Goal: Task Accomplishment & Management: Use online tool/utility

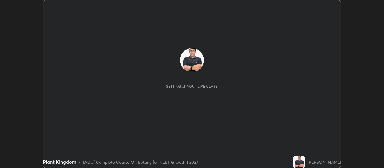
scroll to position [168, 384]
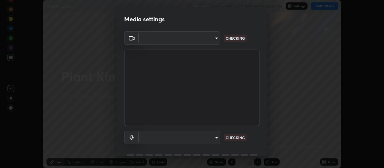
type input "cb5f757981b1586acb8e19eb1dea331b1f320d0a6ce771c897cc257aba28c101"
click at [213, 138] on body "Erase all Plant Kingdom Recording WAS SCHEDULED TO START AT 12:40 PM Settings S…" at bounding box center [192, 84] width 384 height 168
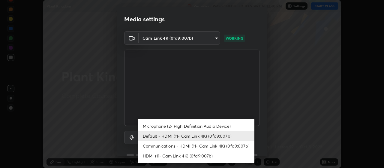
click at [218, 126] on li "Microphone (2- High Definition Audio Device)" at bounding box center [196, 126] width 117 height 10
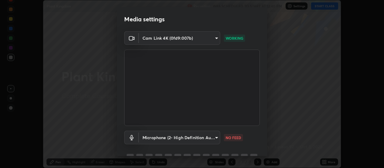
click at [217, 137] on body "Erase all Plant Kingdom Recording WAS SCHEDULED TO START AT 12:40 PM Settings S…" at bounding box center [192, 84] width 384 height 168
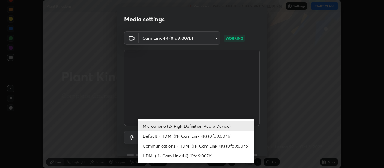
click at [226, 136] on li "Default - HDMI (11- Cam Link 4K) (0fd9:007b)" at bounding box center [196, 136] width 117 height 10
type input "default"
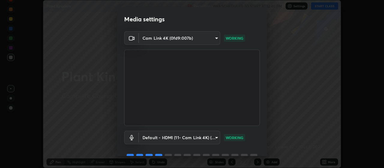
scroll to position [29, 0]
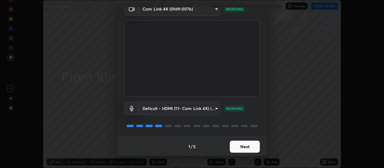
click at [251, 147] on button "Next" at bounding box center [245, 147] width 30 height 12
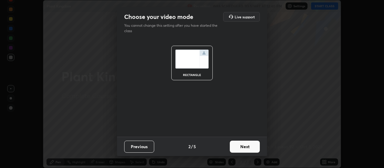
scroll to position [0, 0]
click at [254, 145] on button "Next" at bounding box center [245, 147] width 30 height 12
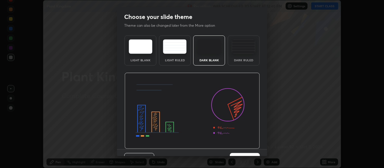
scroll to position [12, 0]
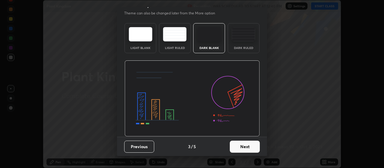
click at [254, 146] on button "Next" at bounding box center [245, 147] width 30 height 12
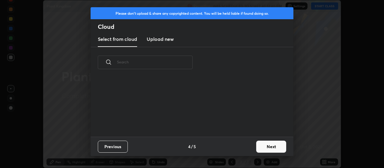
scroll to position [0, 0]
click at [260, 147] on button "Next" at bounding box center [272, 147] width 30 height 12
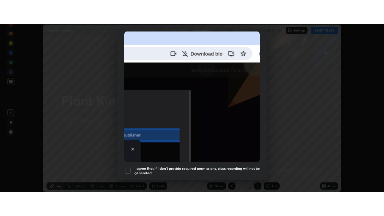
scroll to position [152, 0]
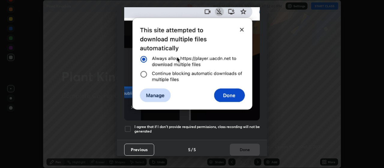
click at [128, 126] on div at bounding box center [127, 128] width 7 height 7
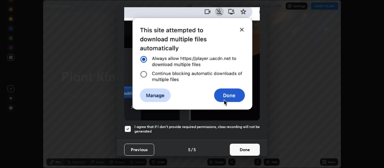
click at [250, 146] on button "Done" at bounding box center [245, 150] width 30 height 12
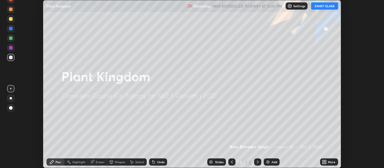
click at [324, 7] on button "START CLASS" at bounding box center [325, 5] width 27 height 7
click at [326, 161] on icon at bounding box center [326, 161] width 2 height 2
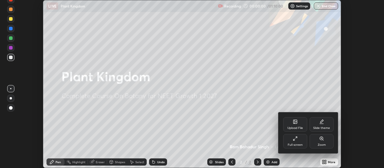
click at [294, 141] on div "Full screen" at bounding box center [296, 141] width 24 height 14
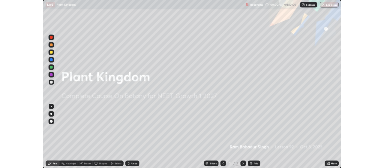
scroll to position [216, 384]
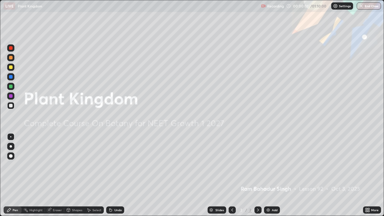
click at [266, 168] on div "Add" at bounding box center [272, 210] width 16 height 7
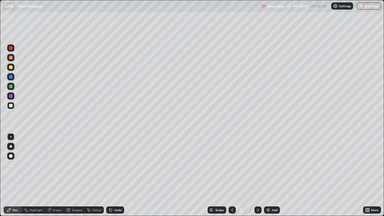
click at [268, 168] on img at bounding box center [268, 210] width 5 height 5
click at [269, 168] on img at bounding box center [268, 210] width 5 height 5
click at [270, 168] on img at bounding box center [268, 210] width 5 height 5
click at [271, 168] on div "Add" at bounding box center [272, 210] width 16 height 7
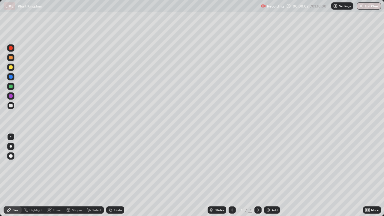
click at [271, 168] on div "Add" at bounding box center [272, 210] width 16 height 7
click at [270, 168] on img at bounding box center [268, 210] width 5 height 5
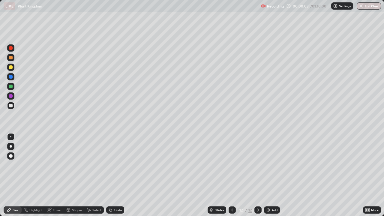
click at [270, 168] on img at bounding box center [268, 210] width 5 height 5
click at [233, 168] on icon at bounding box center [232, 210] width 5 height 5
click at [232, 168] on icon at bounding box center [232, 210] width 5 height 5
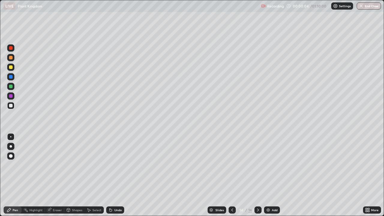
click at [232, 168] on icon at bounding box center [232, 210] width 5 height 5
click at [231, 168] on icon at bounding box center [232, 210] width 5 height 5
click at [232, 168] on icon at bounding box center [232, 210] width 5 height 5
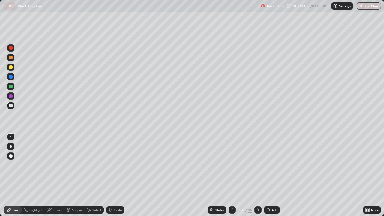
click at [232, 168] on icon at bounding box center [232, 210] width 5 height 5
click at [233, 168] on icon at bounding box center [232, 210] width 5 height 5
click at [232, 168] on icon at bounding box center [232, 210] width 5 height 5
click at [233, 168] on icon at bounding box center [232, 210] width 5 height 5
click at [232, 168] on icon at bounding box center [232, 210] width 5 height 5
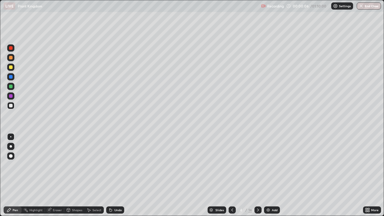
click at [232, 168] on icon at bounding box center [232, 210] width 5 height 5
click at [11, 68] on div at bounding box center [11, 67] width 4 height 4
click at [12, 87] on div at bounding box center [11, 87] width 4 height 4
click at [259, 168] on div at bounding box center [258, 210] width 7 height 7
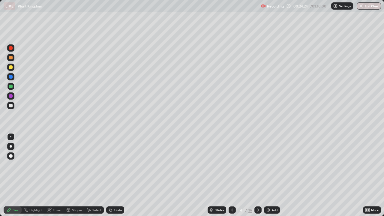
click at [11, 67] on div at bounding box center [11, 67] width 4 height 4
click at [10, 87] on div at bounding box center [11, 87] width 4 height 4
click at [11, 68] on div at bounding box center [11, 67] width 4 height 4
click at [11, 88] on div at bounding box center [11, 87] width 4 height 4
click at [258, 168] on icon at bounding box center [258, 210] width 2 height 3
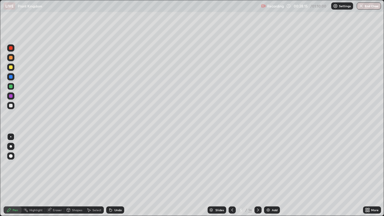
click at [11, 155] on div at bounding box center [11, 156] width 4 height 4
click at [11, 68] on div at bounding box center [11, 67] width 4 height 4
click at [11, 87] on div at bounding box center [11, 87] width 4 height 4
click at [11, 67] on div at bounding box center [11, 67] width 4 height 4
click at [13, 139] on div at bounding box center [10, 136] width 7 height 7
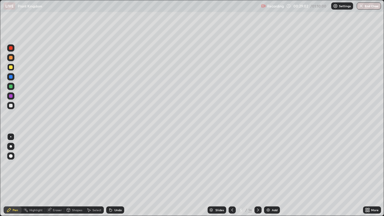
click at [12, 87] on div at bounding box center [11, 87] width 4 height 4
click at [11, 66] on div at bounding box center [11, 67] width 4 height 4
click at [11, 156] on div at bounding box center [11, 156] width 4 height 4
click at [12, 87] on div at bounding box center [11, 87] width 4 height 4
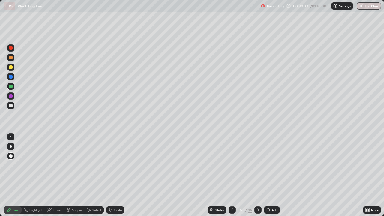
click at [14, 67] on div at bounding box center [10, 67] width 7 height 7
click at [13, 136] on div at bounding box center [10, 136] width 7 height 7
click at [232, 168] on icon at bounding box center [232, 210] width 5 height 5
click at [232, 168] on icon at bounding box center [233, 210] width 2 height 3
click at [258, 168] on icon at bounding box center [258, 210] width 5 height 5
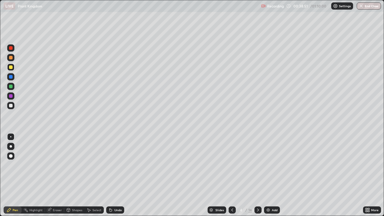
click at [257, 168] on icon at bounding box center [258, 210] width 2 height 3
click at [232, 168] on icon at bounding box center [232, 210] width 5 height 5
click at [259, 168] on icon at bounding box center [258, 210] width 5 height 5
click at [257, 168] on icon at bounding box center [258, 210] width 5 height 5
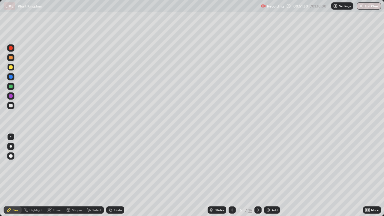
click at [257, 168] on icon at bounding box center [258, 210] width 2 height 3
click at [258, 168] on icon at bounding box center [258, 210] width 5 height 5
click at [362, 8] on img "button" at bounding box center [362, 6] width 5 height 5
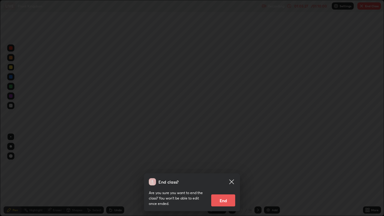
click at [226, 168] on button "End" at bounding box center [223, 201] width 24 height 12
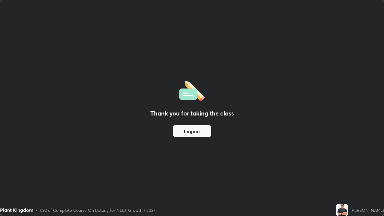
click at [336, 168] on img at bounding box center [342, 210] width 12 height 12
click at [341, 168] on img at bounding box center [342, 210] width 12 height 12
click at [339, 168] on img at bounding box center [342, 210] width 12 height 12
click at [337, 168] on img at bounding box center [342, 210] width 12 height 12
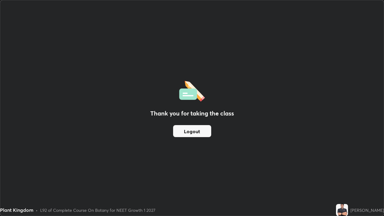
click at [198, 131] on button "Logout" at bounding box center [192, 131] width 38 height 12
click at [196, 131] on button "Logout" at bounding box center [192, 131] width 38 height 12
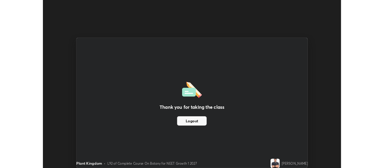
scroll to position [29871, 29654]
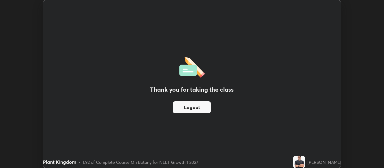
click at [196, 108] on button "Logout" at bounding box center [192, 107] width 38 height 12
click at [275, 114] on div "Thank you for taking the class Logout" at bounding box center [192, 83] width 298 height 167
click at [202, 107] on button "Logout" at bounding box center [192, 107] width 38 height 12
click at [201, 107] on button "Logout" at bounding box center [192, 107] width 38 height 12
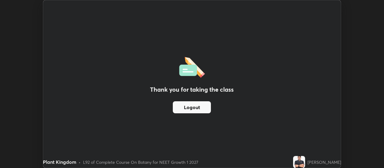
click at [201, 107] on button "Logout" at bounding box center [192, 107] width 38 height 12
click at [202, 107] on button "Logout" at bounding box center [192, 107] width 38 height 12
click at [203, 106] on button "Logout" at bounding box center [192, 107] width 38 height 12
click at [202, 106] on button "Logout" at bounding box center [192, 107] width 38 height 12
click at [131, 15] on div "Thank you for taking the class Logout" at bounding box center [192, 83] width 298 height 167
